Goal: Navigation & Orientation: Find specific page/section

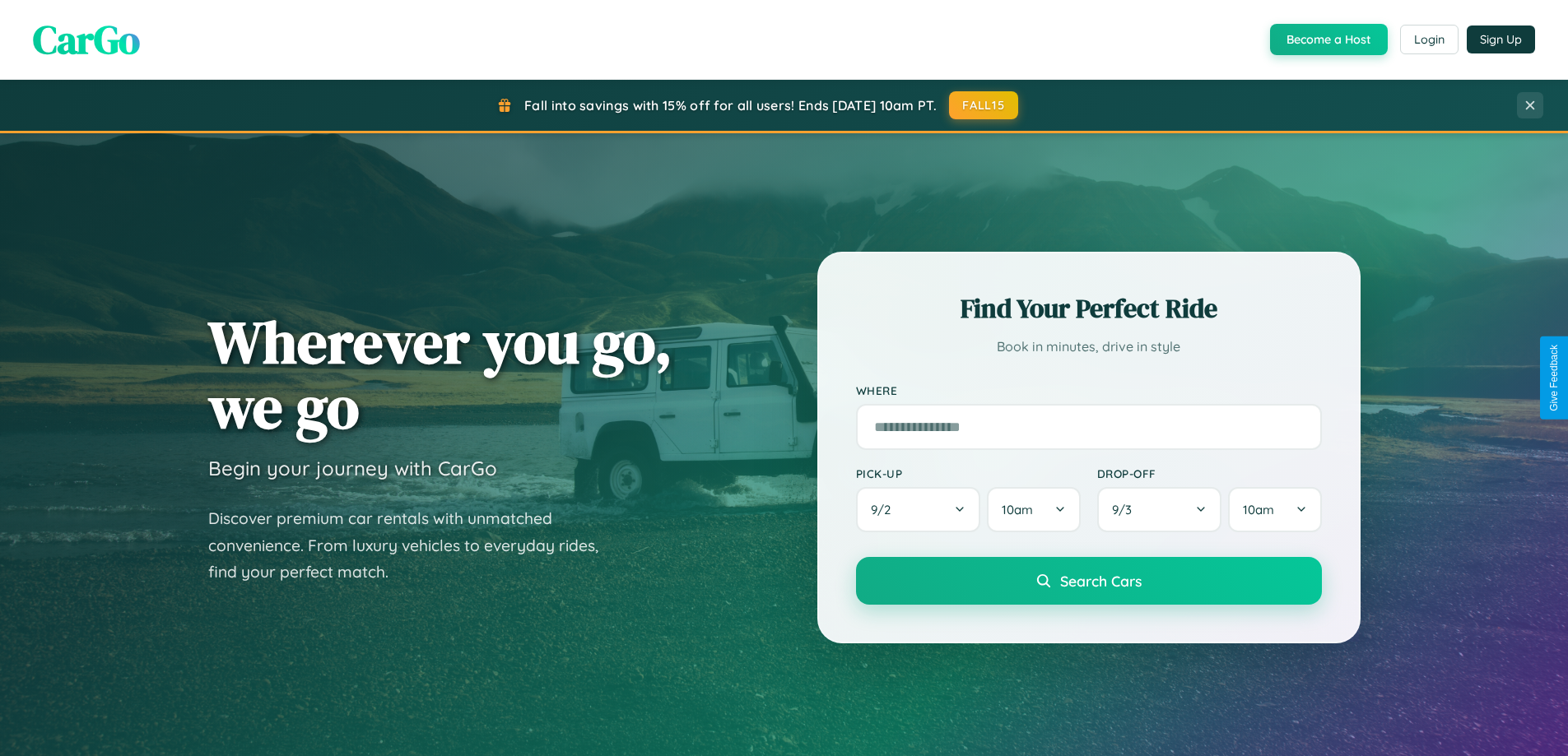
scroll to position [1132, 0]
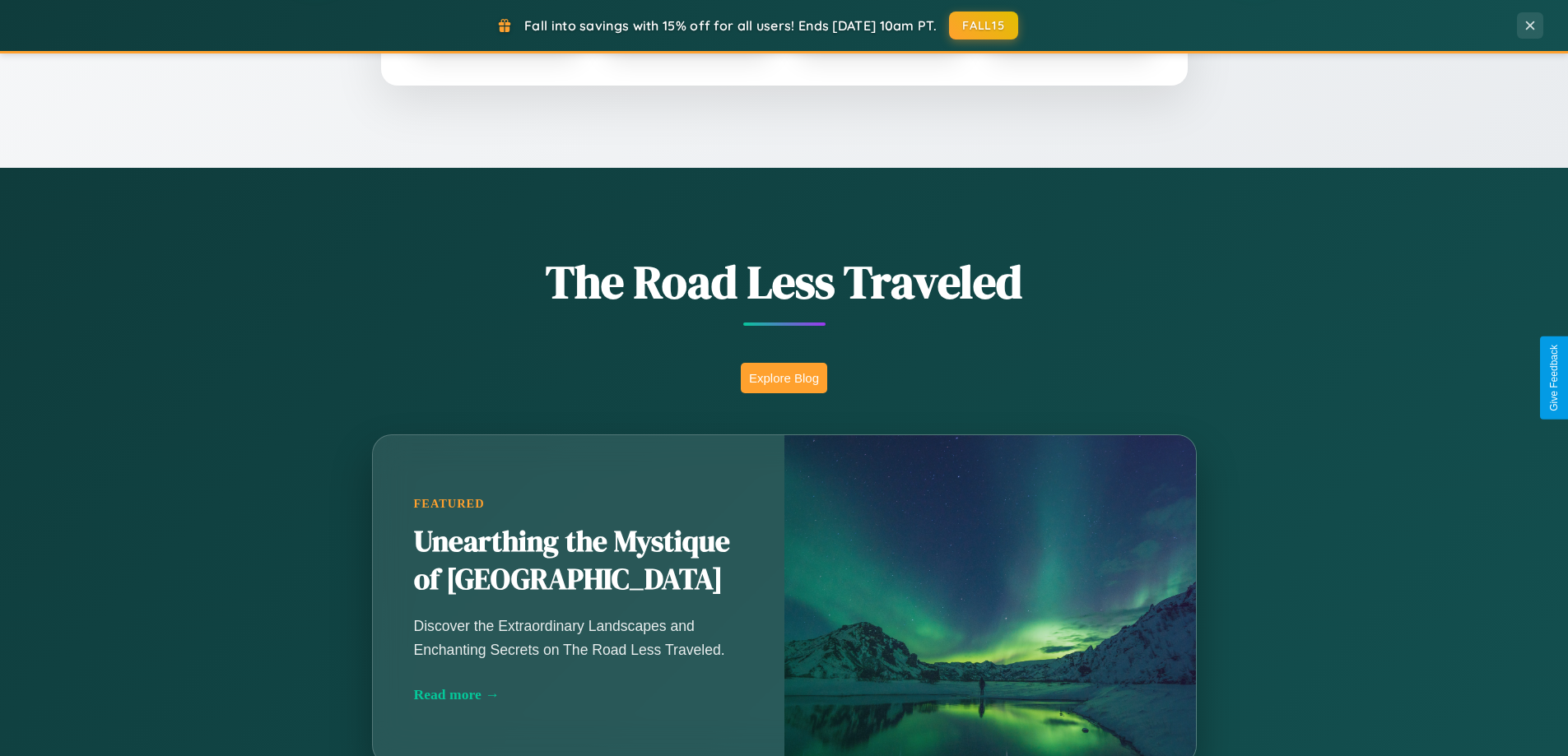
click at [784, 378] on button "Explore Blog" at bounding box center [783, 378] width 86 height 30
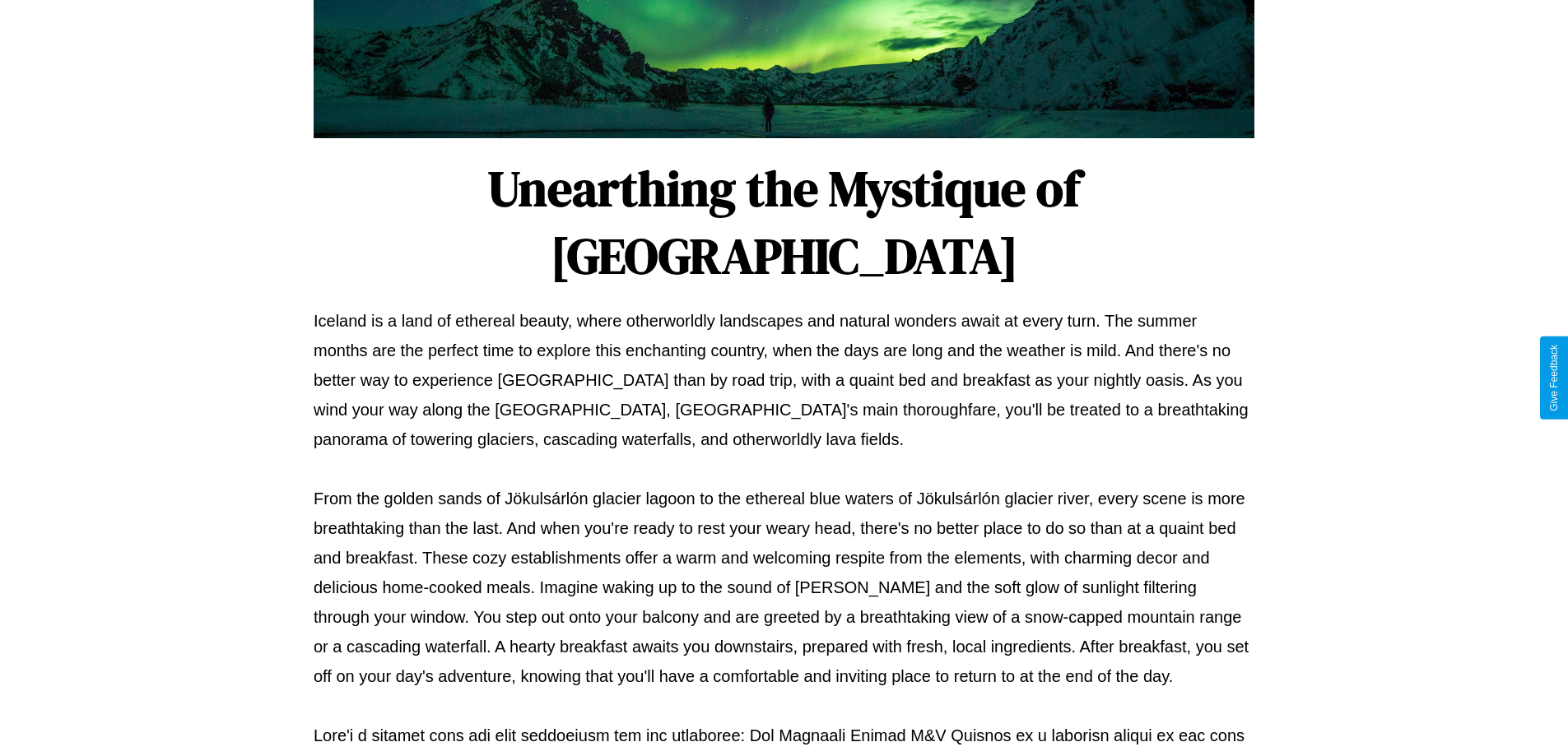
scroll to position [532, 0]
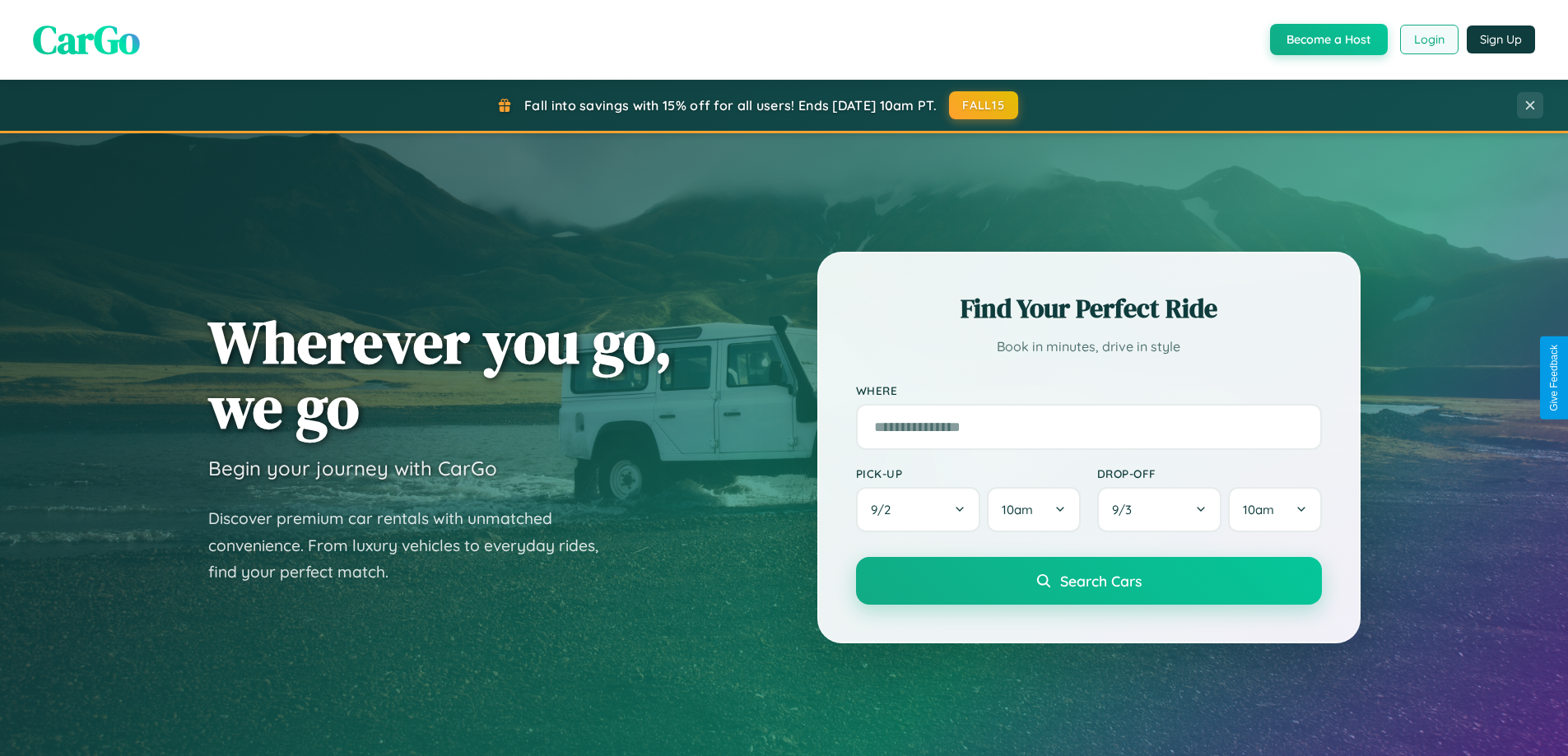
click at [1428, 39] on button "Login" at bounding box center [1429, 39] width 59 height 29
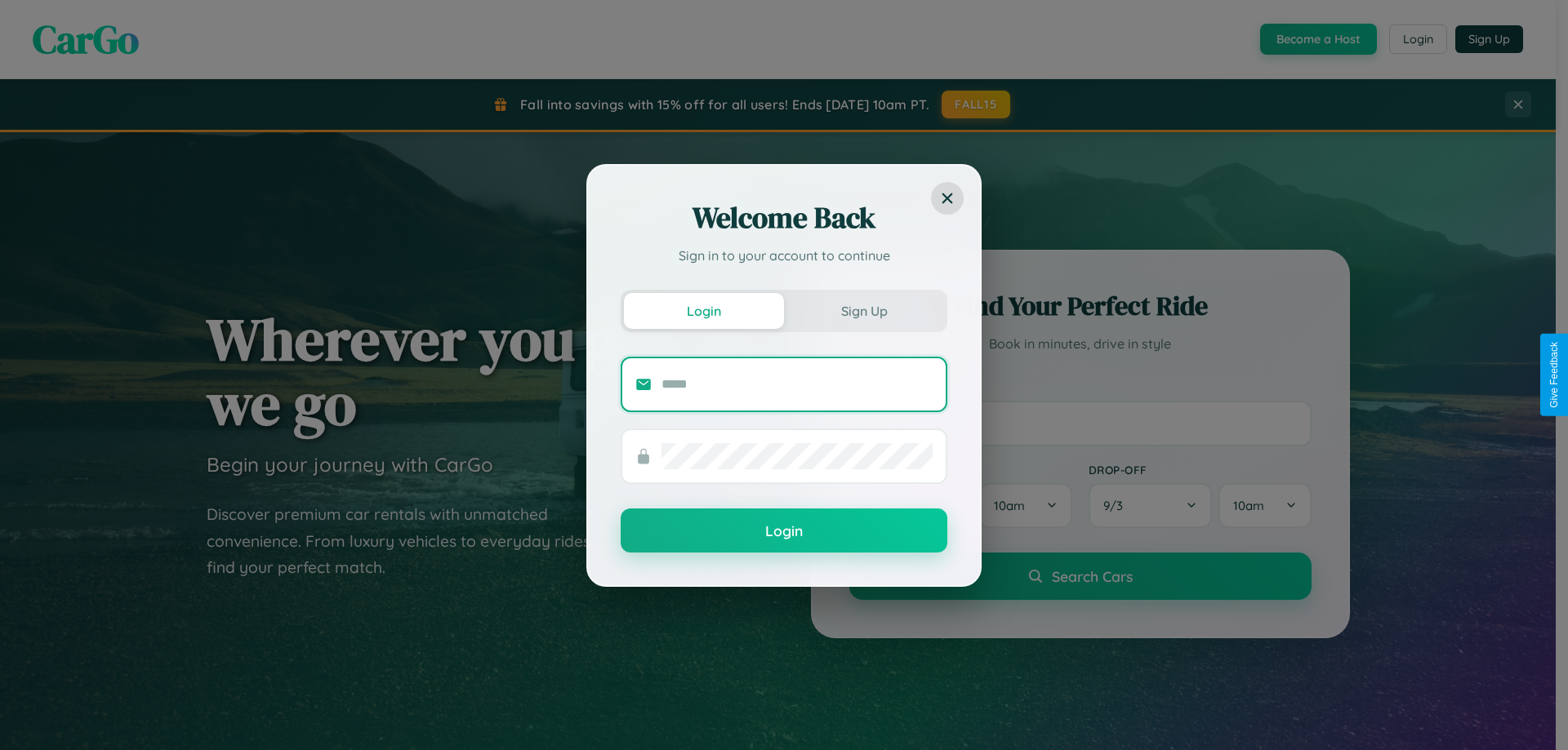
click at [797, 383] on input "text" at bounding box center [797, 384] width 271 height 26
type input "**********"
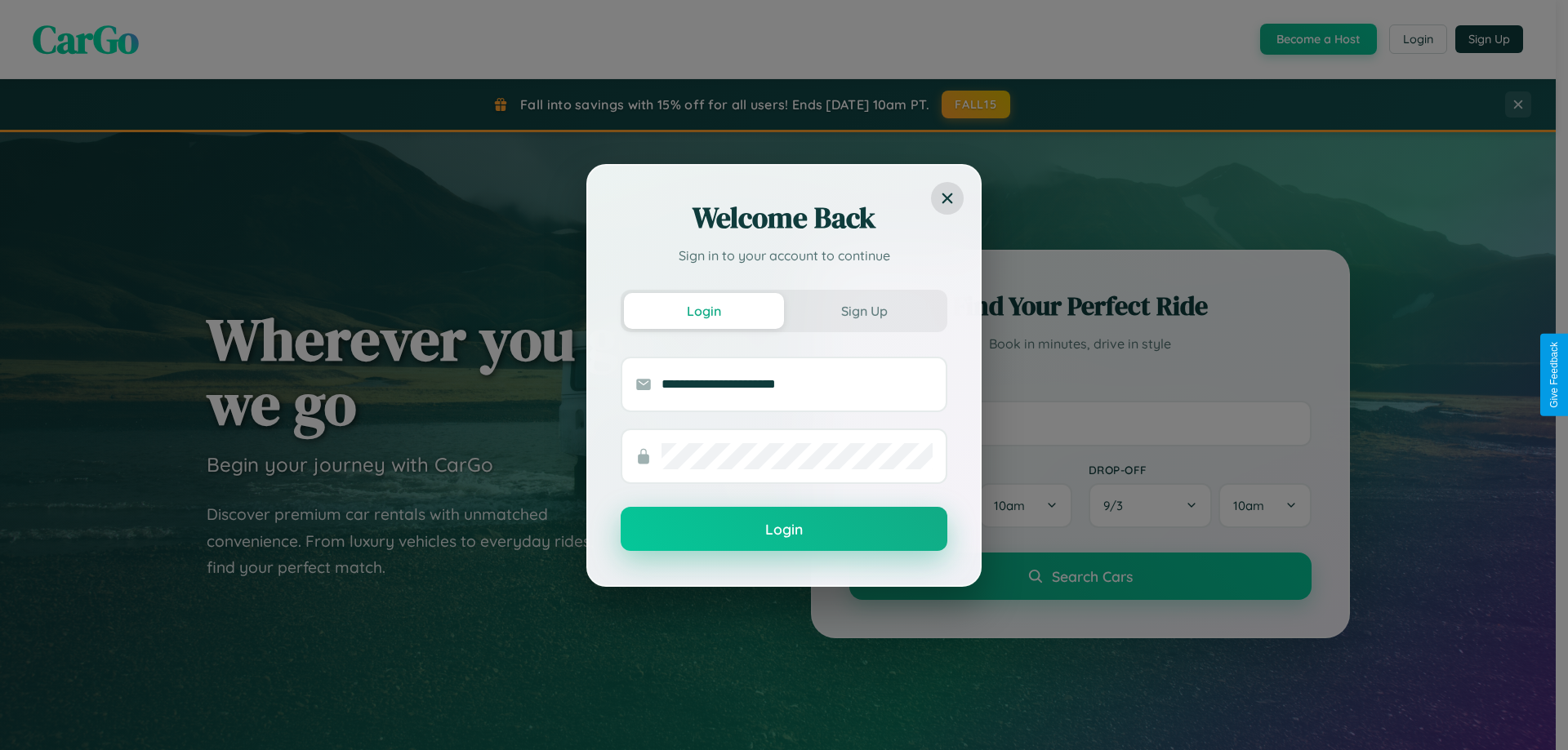
click at [784, 529] on button "Login" at bounding box center [784, 528] width 326 height 44
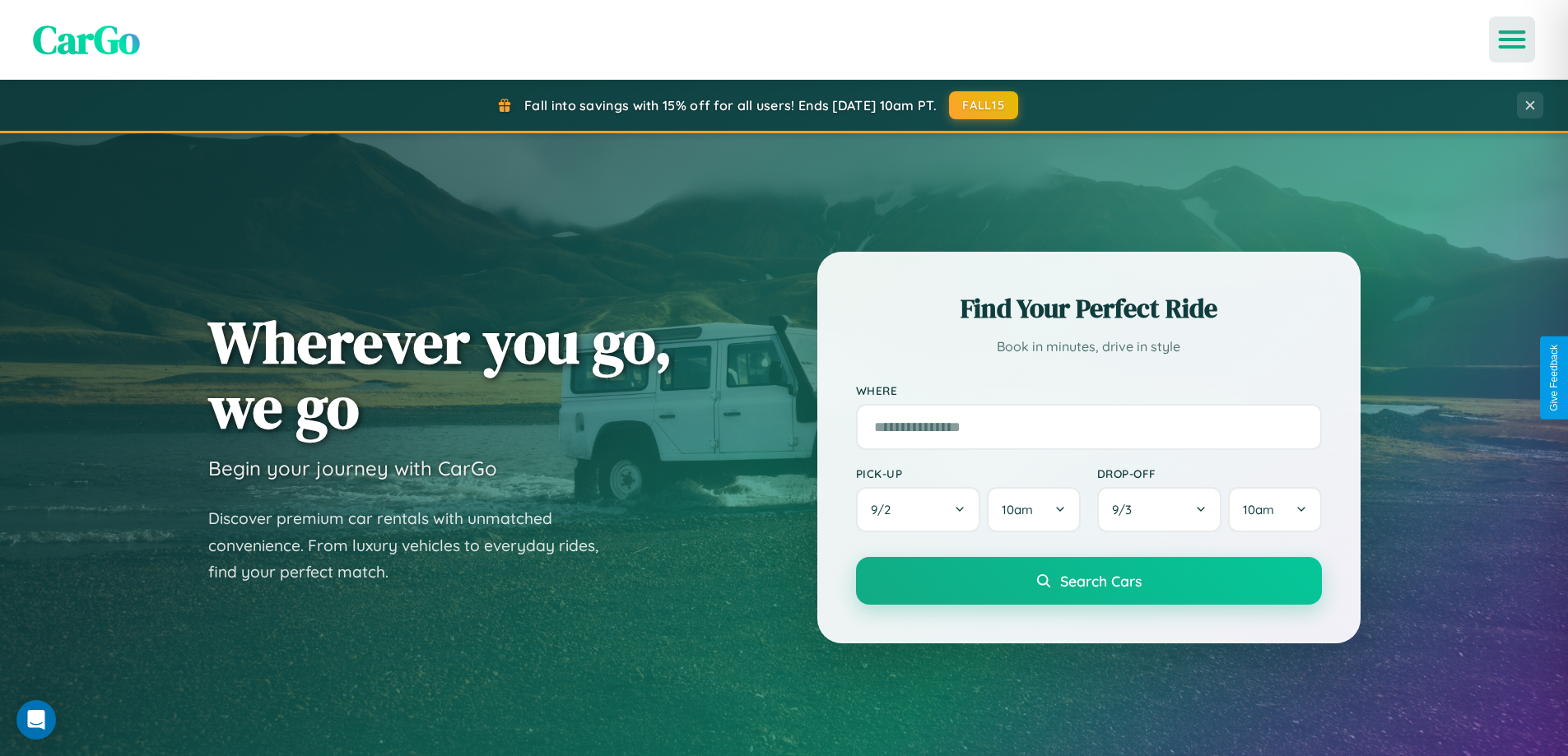
click at [1512, 39] on icon "Open menu" at bounding box center [1512, 39] width 24 height 15
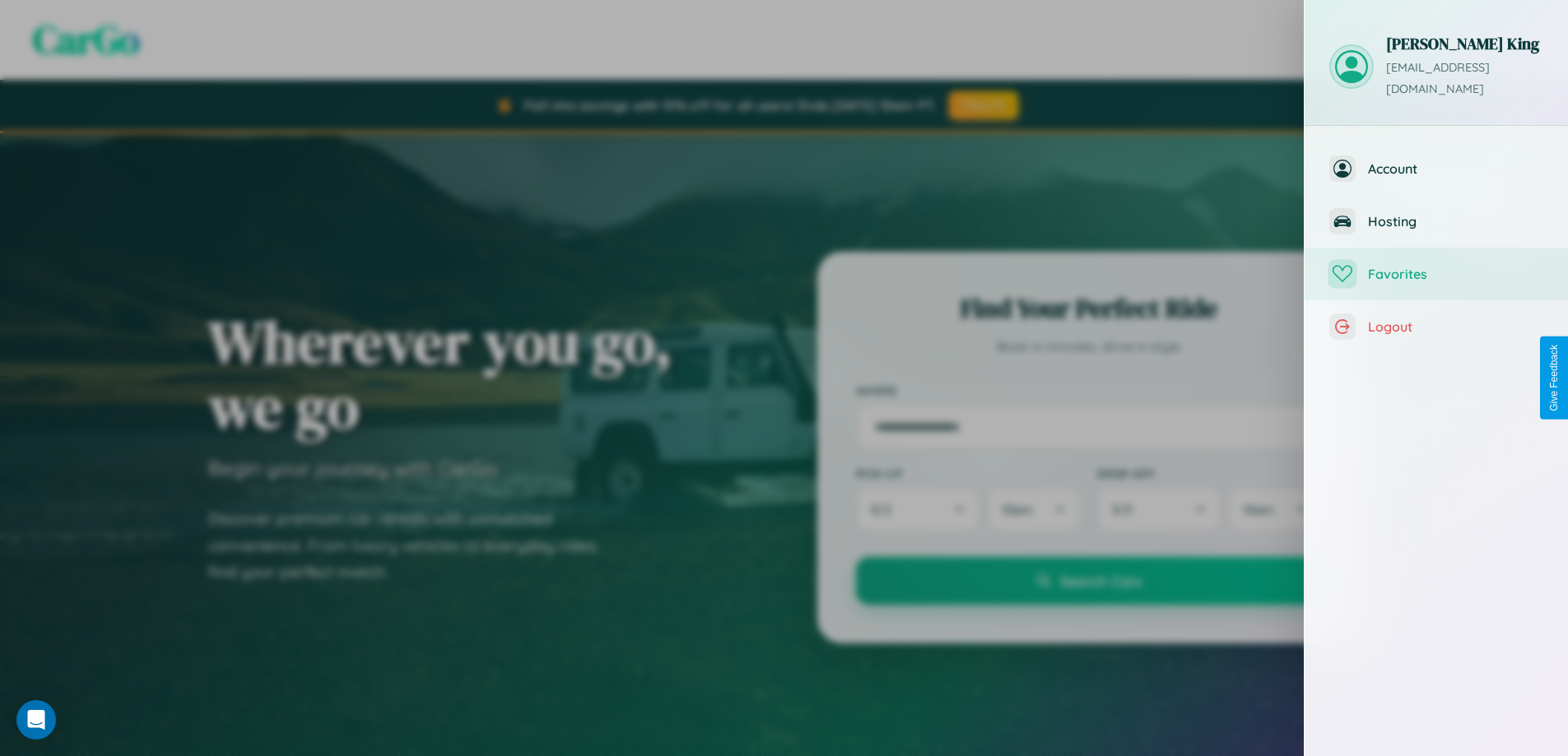
click at [1437, 266] on span "Favorites" at bounding box center [1456, 274] width 176 height 17
